Goal: Use online tool/utility: Use online tool/utility

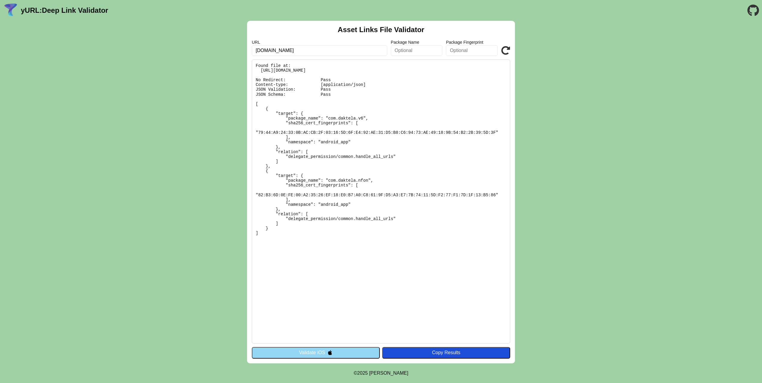
click at [343, 355] on button "Validate iOS" at bounding box center [316, 352] width 128 height 11
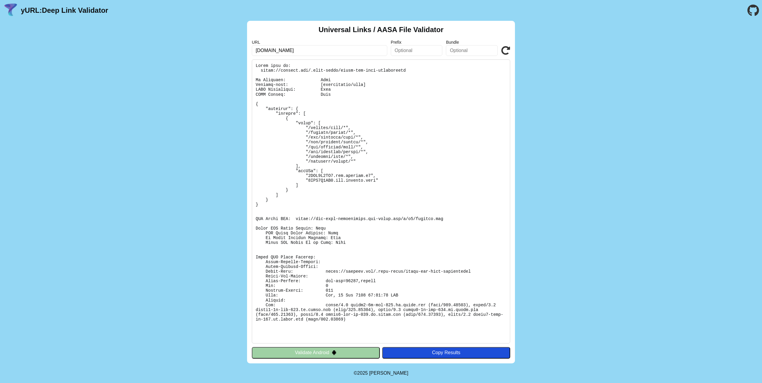
click at [344, 352] on button "Validate Android" at bounding box center [316, 352] width 128 height 11
